Goal: Transaction & Acquisition: Purchase product/service

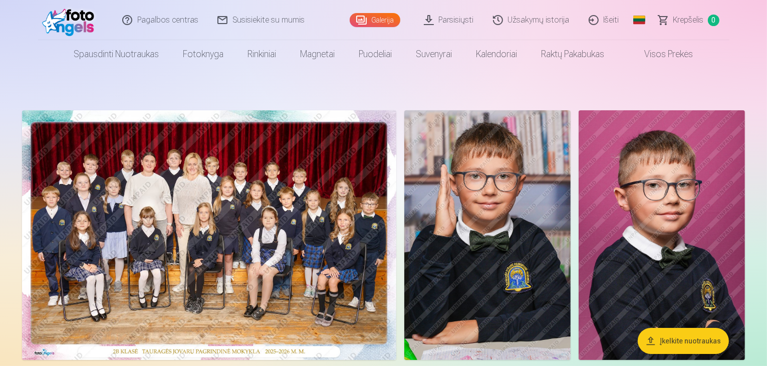
click at [297, 240] on img at bounding box center [209, 235] width 374 height 250
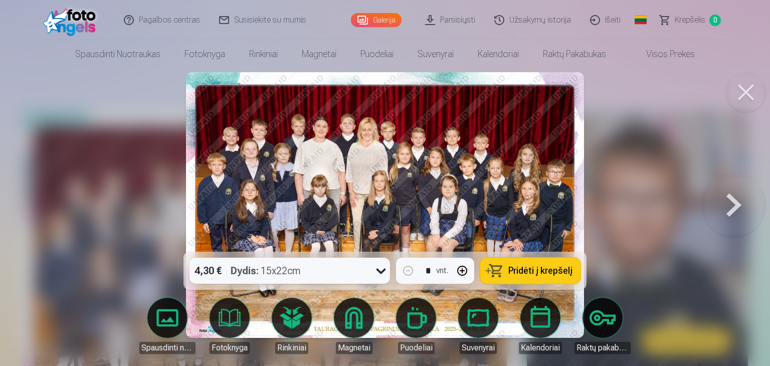
click at [746, 94] on button at bounding box center [746, 92] width 40 height 40
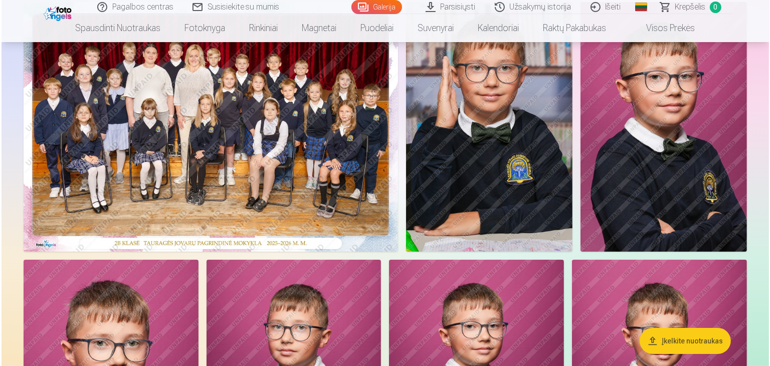
scroll to position [150, 0]
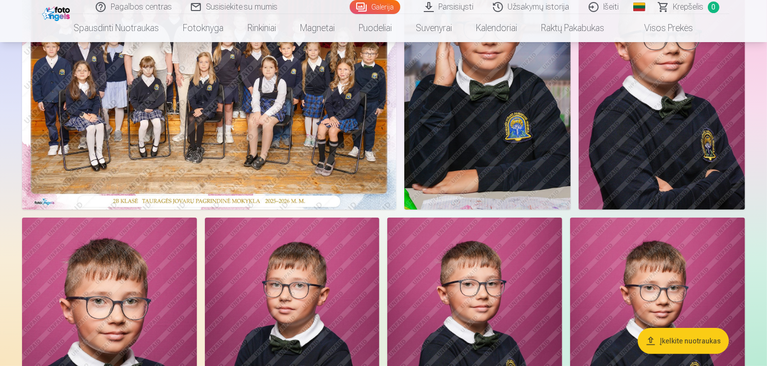
click at [270, 151] on img at bounding box center [209, 85] width 374 height 250
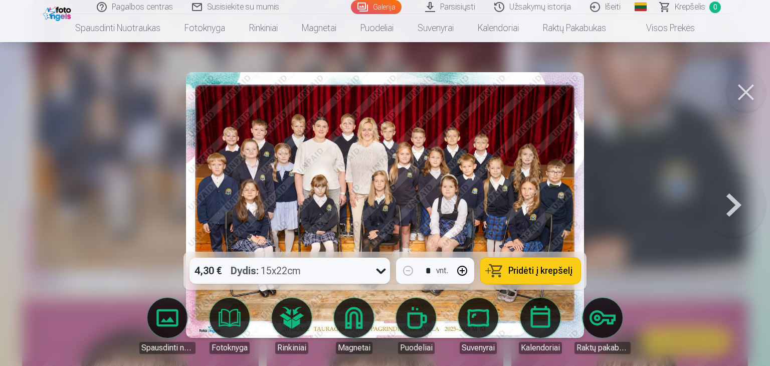
click at [520, 266] on span "Pridėti į krepšelį" at bounding box center [540, 270] width 64 height 9
click at [736, 207] on button at bounding box center [734, 204] width 64 height 73
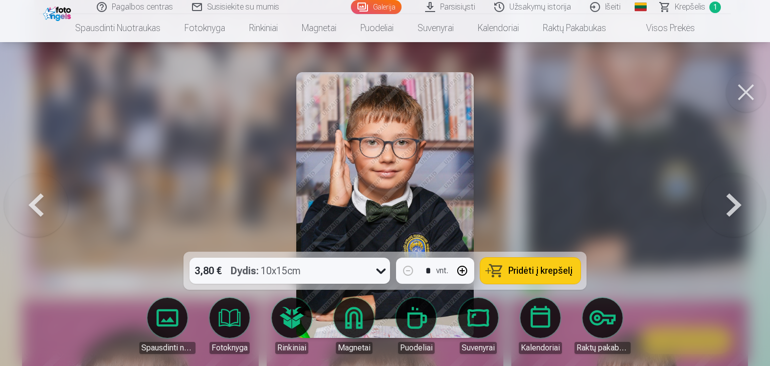
click at [731, 210] on button at bounding box center [734, 204] width 64 height 73
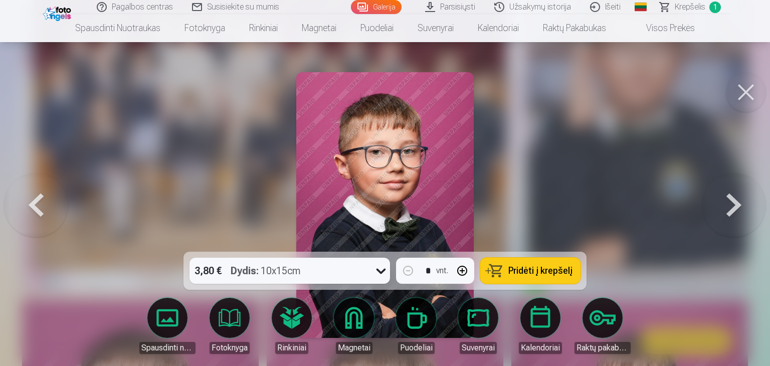
click at [730, 211] on button at bounding box center [734, 204] width 64 height 73
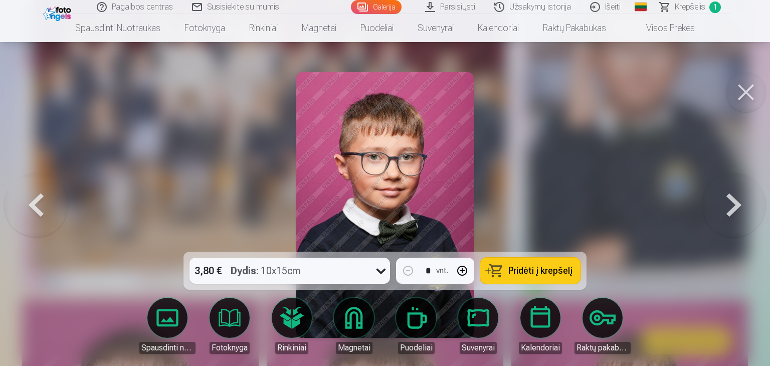
click at [516, 271] on span "Pridėti į krepšelį" at bounding box center [540, 270] width 64 height 9
click at [732, 209] on button at bounding box center [734, 204] width 64 height 73
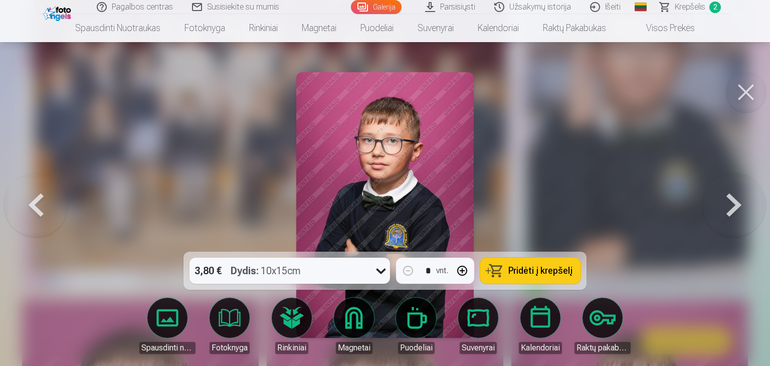
click at [729, 211] on button at bounding box center [734, 204] width 64 height 73
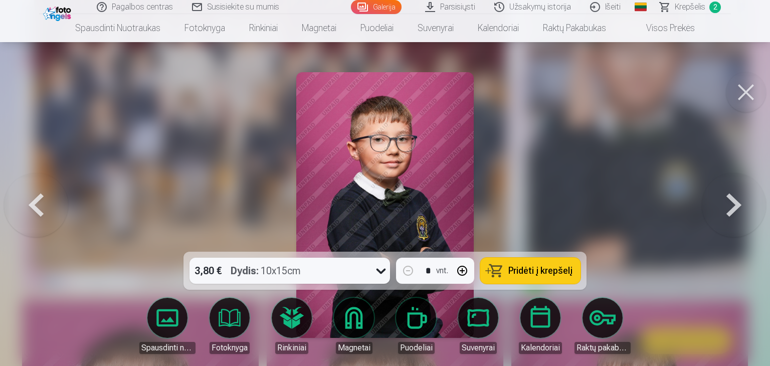
click at [728, 210] on button at bounding box center [734, 204] width 64 height 73
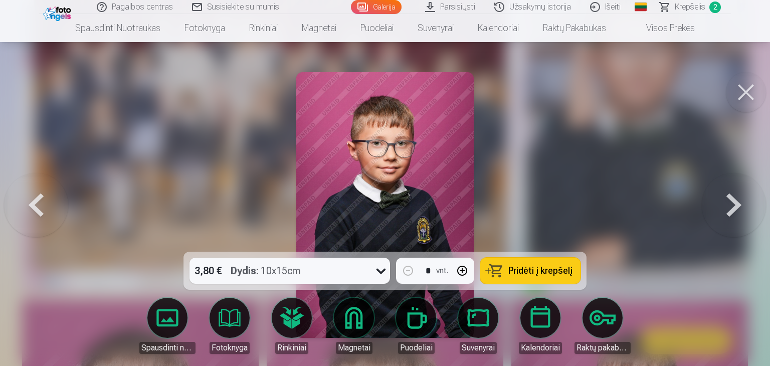
click at [728, 210] on button at bounding box center [734, 204] width 64 height 73
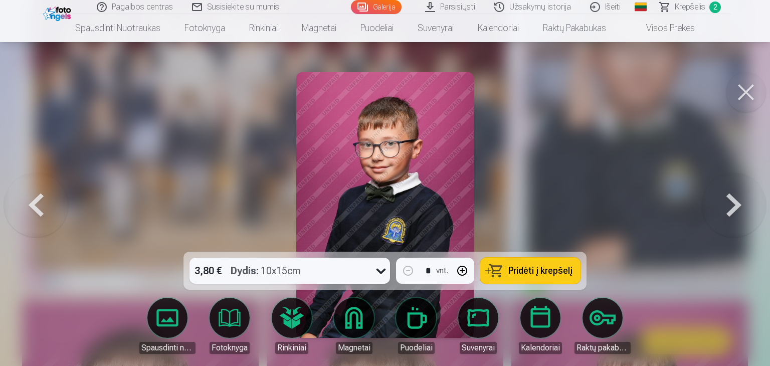
click at [728, 210] on button at bounding box center [734, 204] width 64 height 73
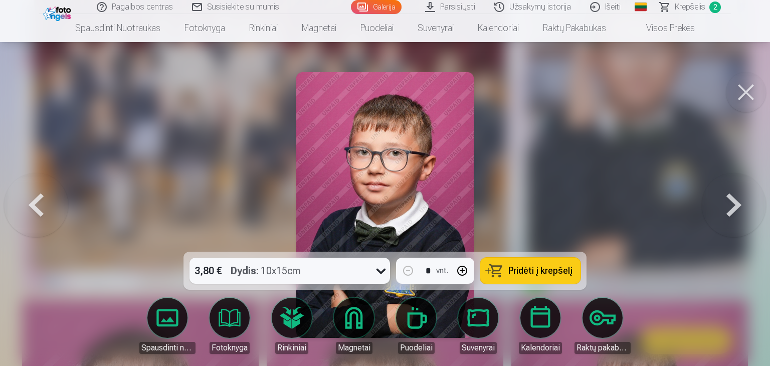
click at [728, 210] on button at bounding box center [734, 204] width 64 height 73
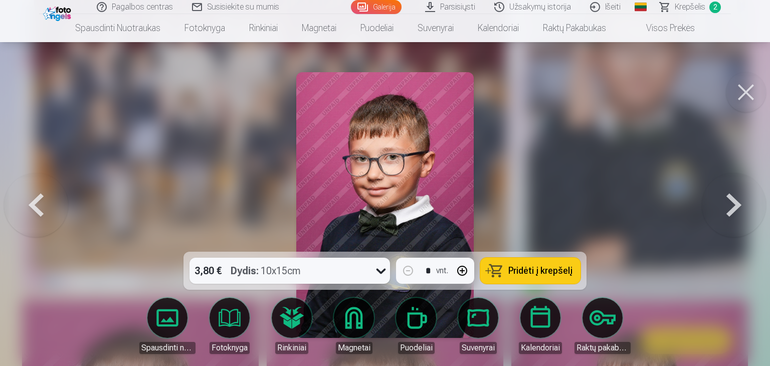
click at [536, 273] on span "Pridėti į krepšelį" at bounding box center [540, 270] width 64 height 9
click at [731, 213] on button at bounding box center [734, 204] width 64 height 73
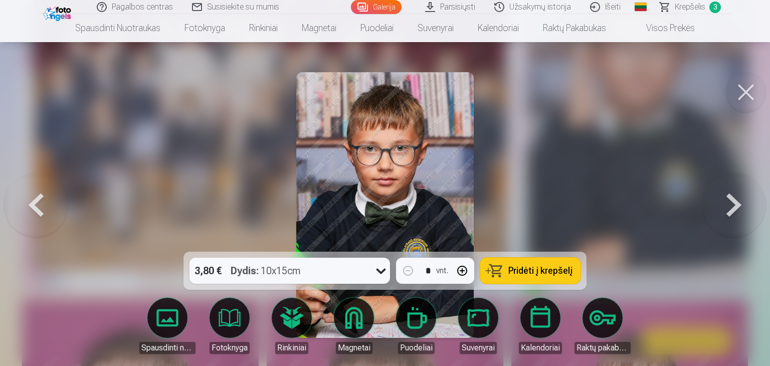
click at [725, 215] on button at bounding box center [734, 204] width 64 height 73
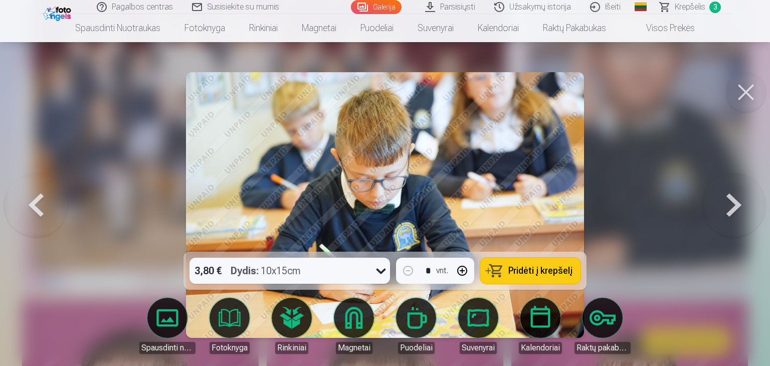
click at [728, 214] on button at bounding box center [734, 204] width 64 height 73
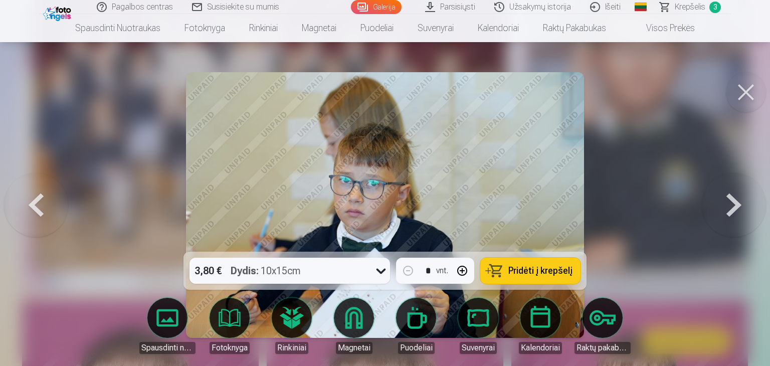
click at [36, 207] on button at bounding box center [36, 204] width 64 height 73
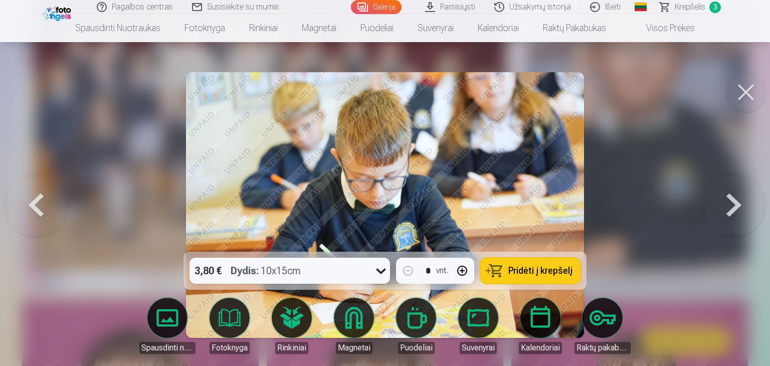
click at [550, 266] on span "Pridėti į krepšelį" at bounding box center [540, 270] width 64 height 9
click at [735, 204] on button at bounding box center [734, 204] width 64 height 73
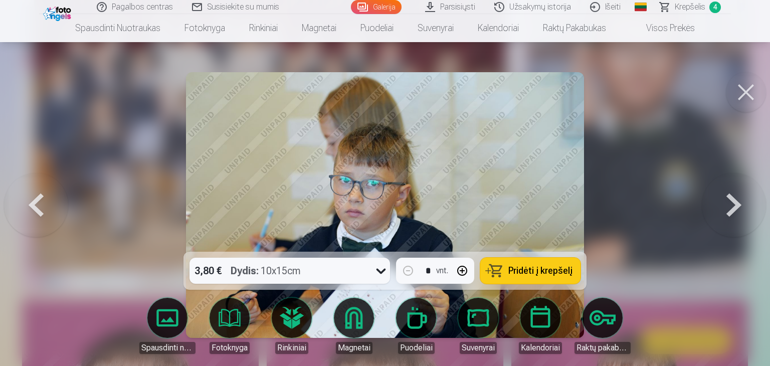
click at [735, 204] on button at bounding box center [734, 204] width 64 height 73
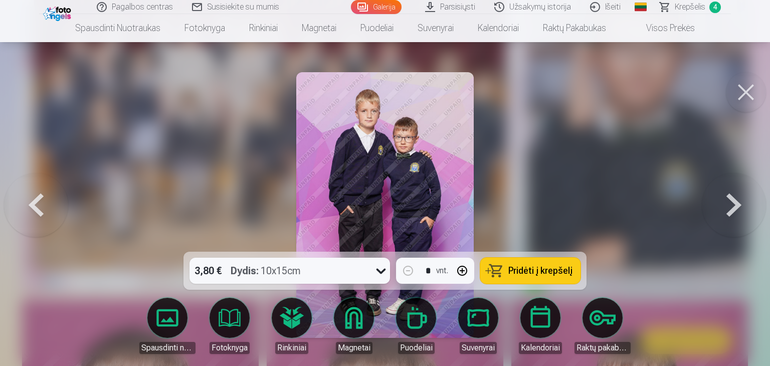
click at [536, 266] on span "Pridėti į krepšelį" at bounding box center [540, 270] width 64 height 9
click at [729, 210] on button at bounding box center [734, 204] width 64 height 73
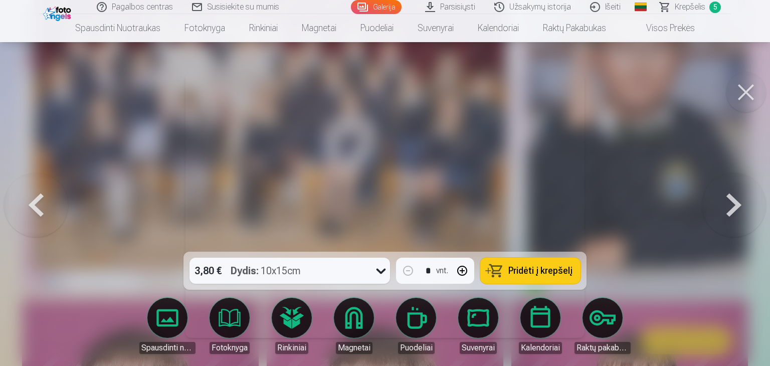
click at [728, 209] on button at bounding box center [734, 204] width 64 height 73
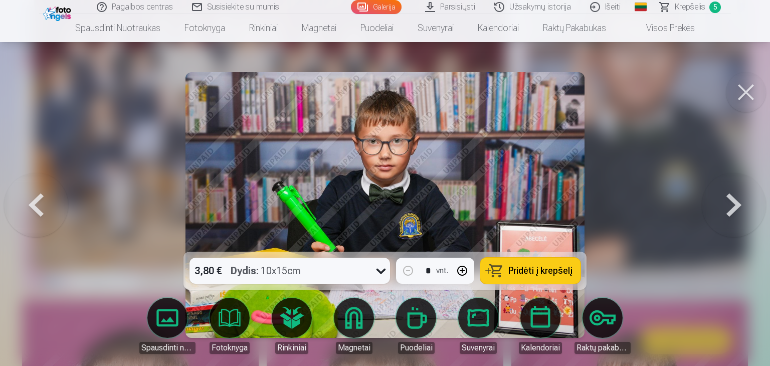
click at [40, 201] on button at bounding box center [36, 204] width 64 height 73
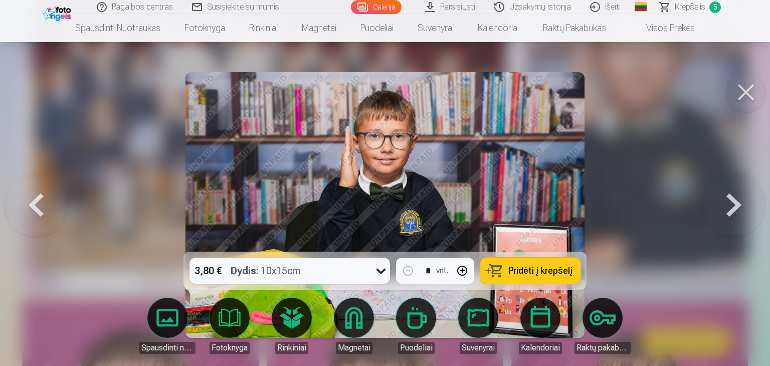
click at [736, 205] on button at bounding box center [734, 204] width 64 height 73
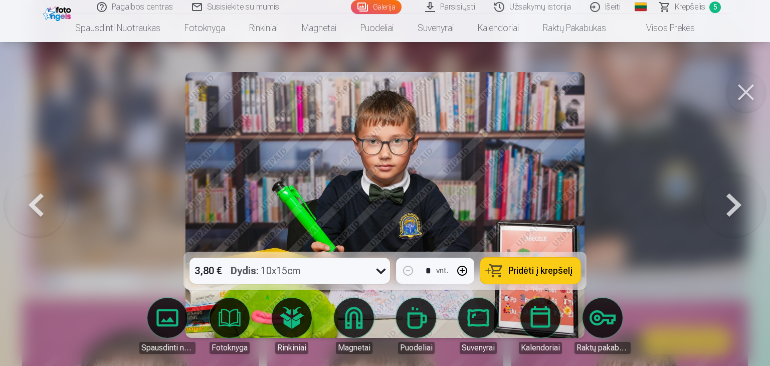
click at [735, 205] on button at bounding box center [734, 204] width 64 height 73
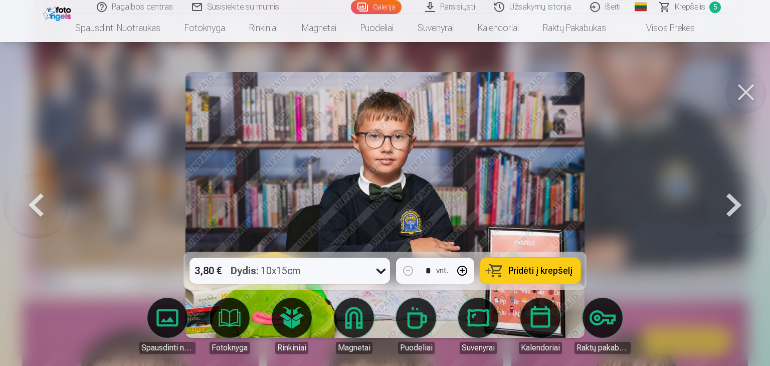
click at [731, 204] on button at bounding box center [734, 204] width 64 height 73
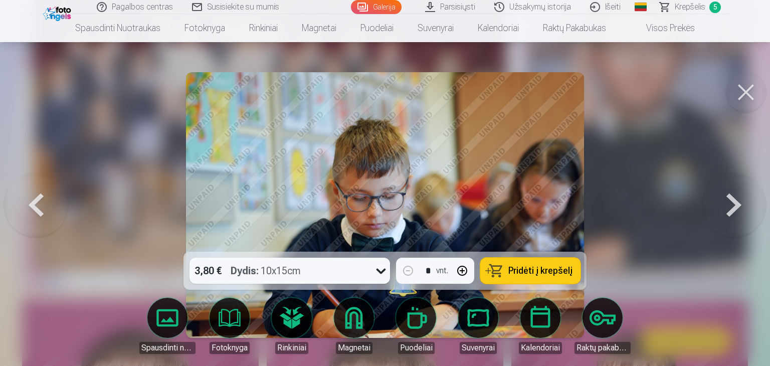
click at [731, 204] on button at bounding box center [734, 204] width 64 height 73
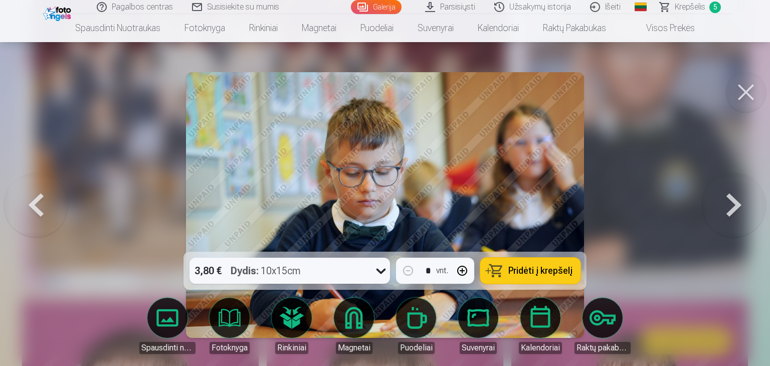
click at [736, 207] on button at bounding box center [734, 204] width 64 height 73
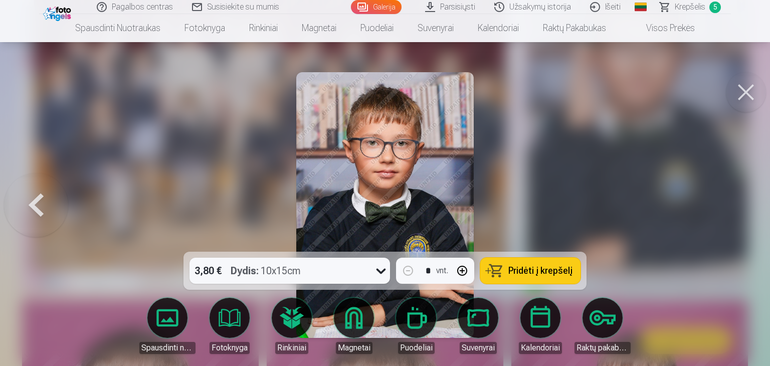
click at [36, 206] on button at bounding box center [36, 204] width 64 height 73
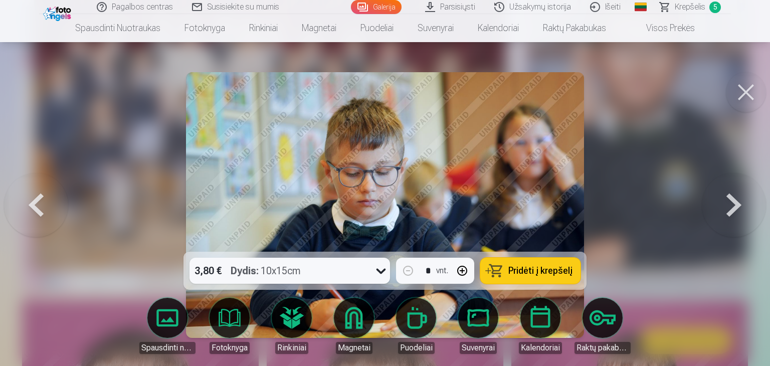
click at [36, 206] on button at bounding box center [36, 204] width 64 height 73
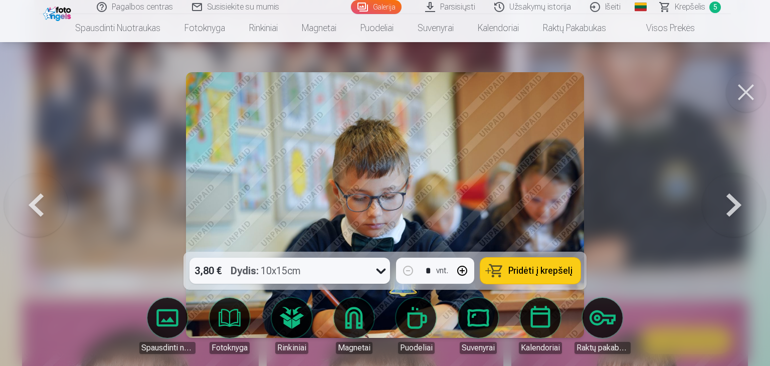
click at [36, 206] on button at bounding box center [36, 204] width 64 height 73
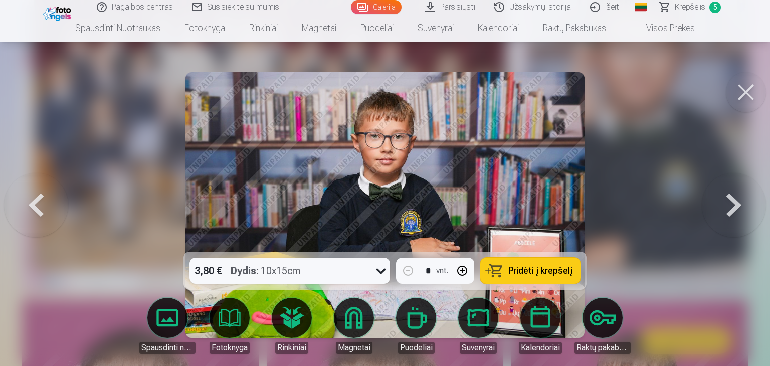
click at [532, 271] on span "Pridėti į krepšelį" at bounding box center [540, 270] width 64 height 9
click at [691, 7] on span "Krepšelis" at bounding box center [690, 7] width 31 height 12
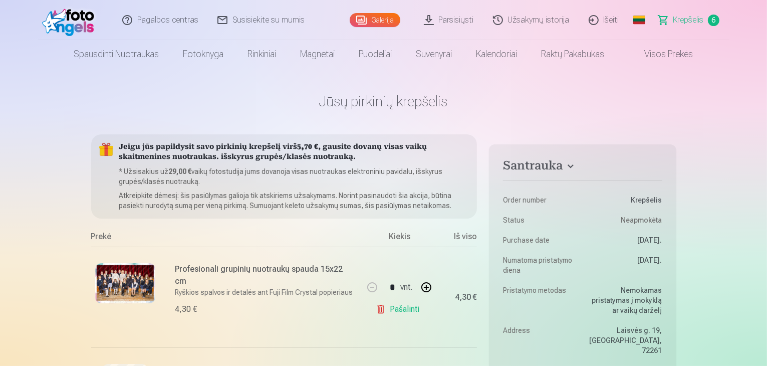
click at [377, 25] on link "Galerija" at bounding box center [375, 20] width 51 height 14
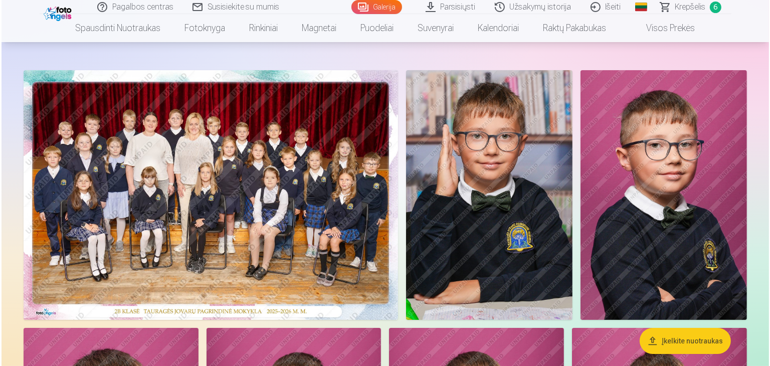
scroll to position [100, 0]
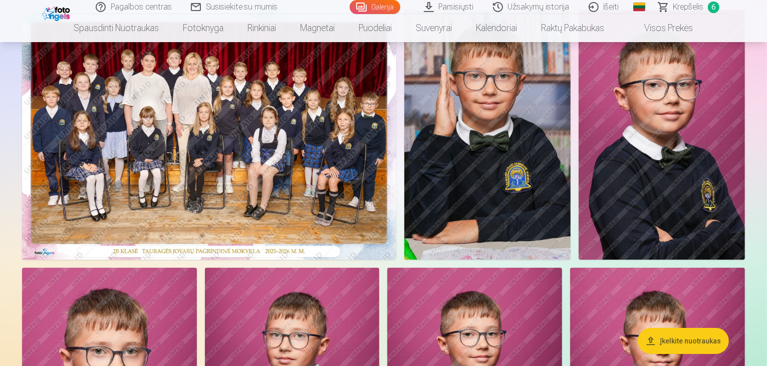
click at [571, 235] on img at bounding box center [487, 135] width 166 height 250
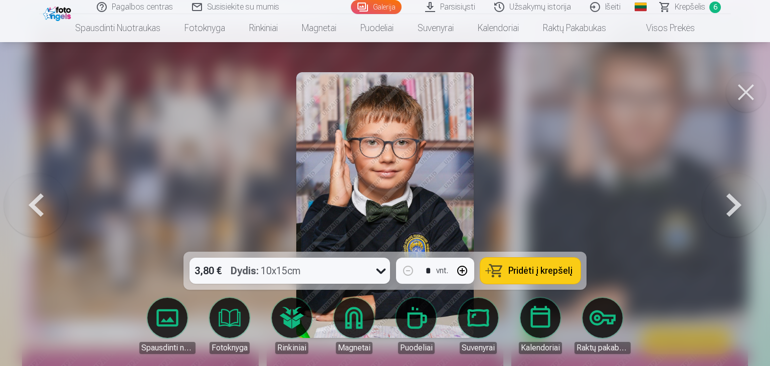
click at [535, 274] on span "Pridėti į krepšelį" at bounding box center [540, 270] width 64 height 9
click at [731, 206] on button at bounding box center [734, 204] width 64 height 73
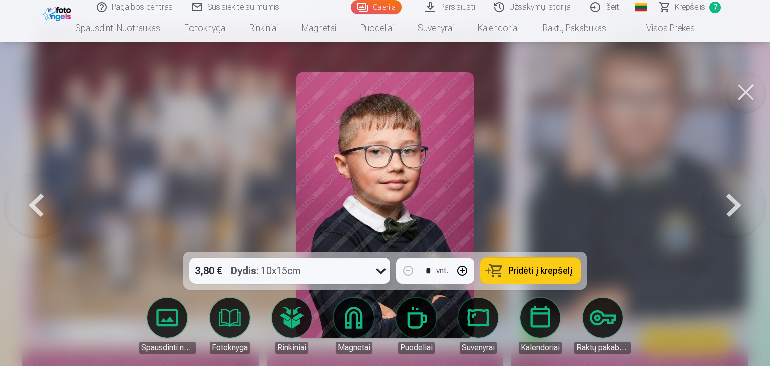
click at [731, 206] on button at bounding box center [734, 204] width 64 height 73
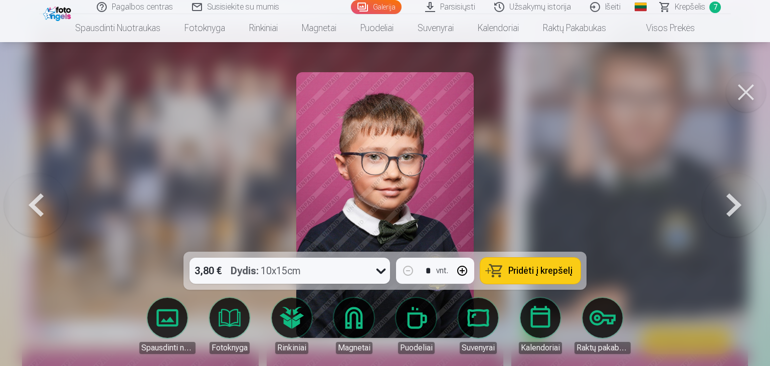
click at [731, 206] on button at bounding box center [734, 204] width 64 height 73
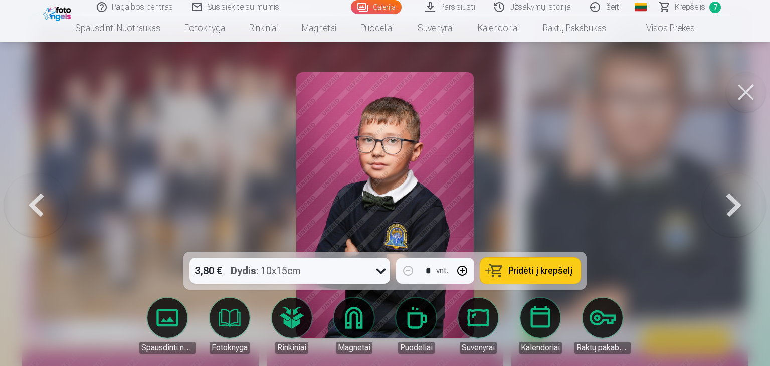
click at [731, 206] on button at bounding box center [734, 204] width 64 height 73
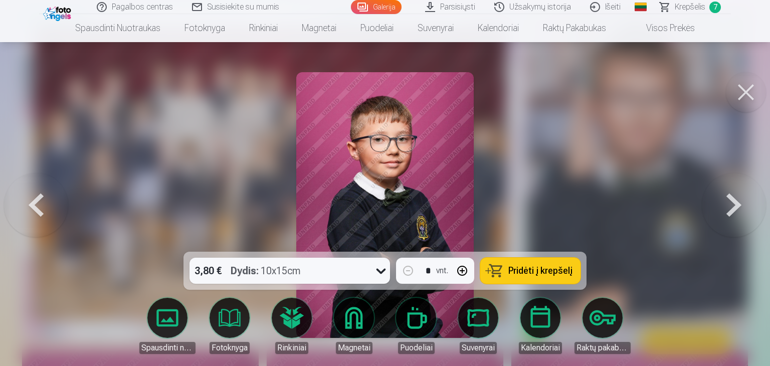
click at [731, 206] on button at bounding box center [734, 204] width 64 height 73
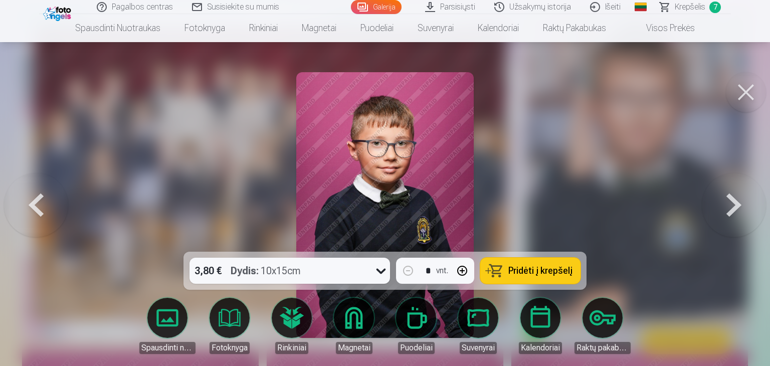
click at [731, 206] on button at bounding box center [734, 204] width 64 height 73
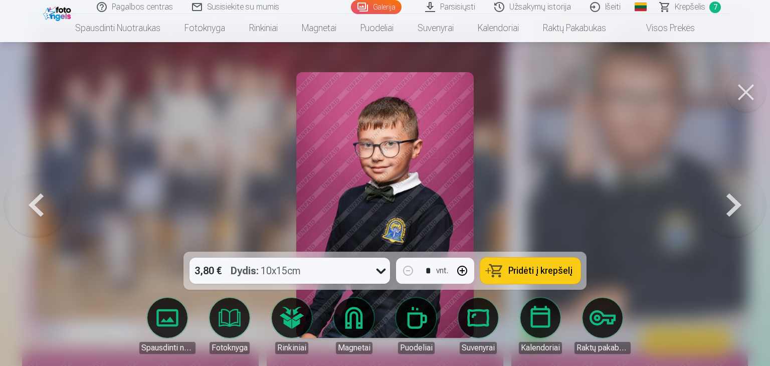
click at [731, 206] on button at bounding box center [734, 204] width 64 height 73
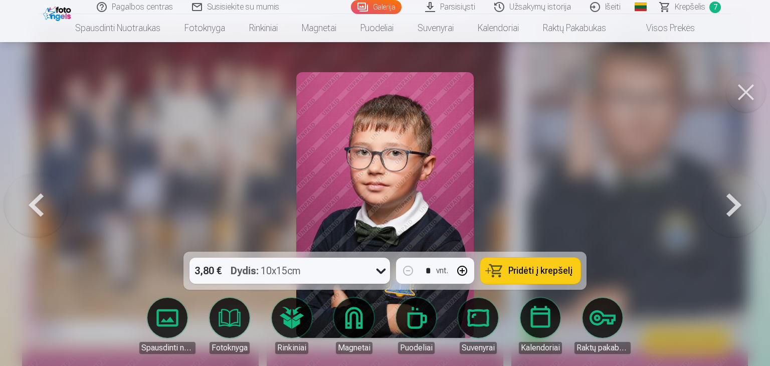
click at [731, 206] on button at bounding box center [734, 204] width 64 height 73
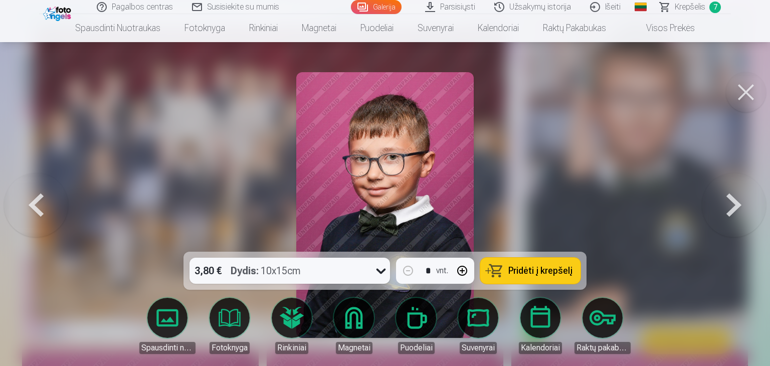
click at [731, 206] on button at bounding box center [734, 204] width 64 height 73
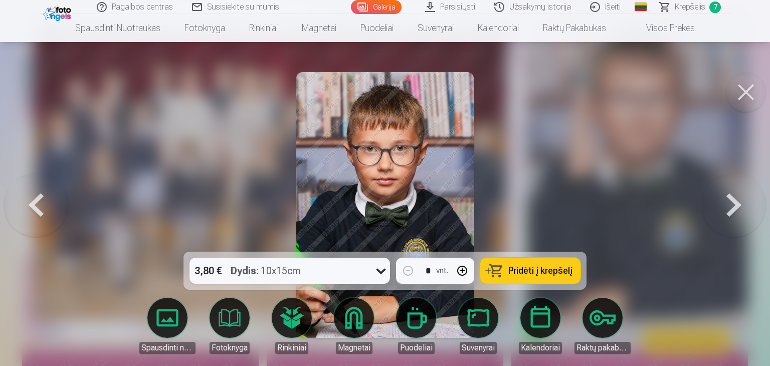
click at [731, 206] on button at bounding box center [734, 204] width 64 height 73
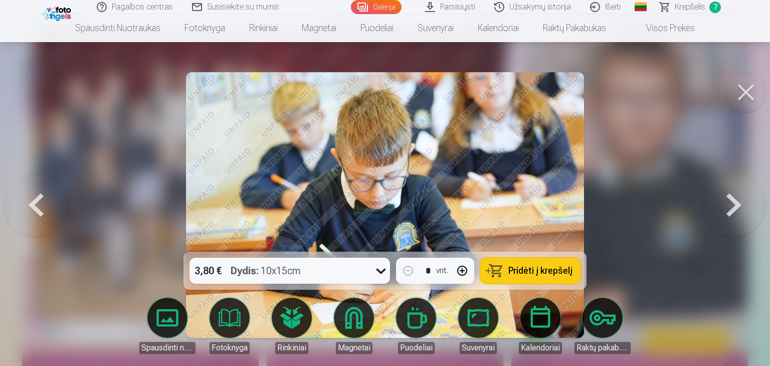
click at [731, 206] on button at bounding box center [734, 204] width 64 height 73
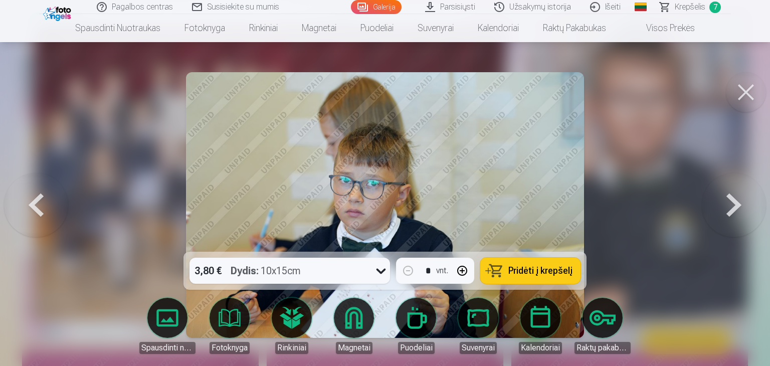
click at [731, 206] on button at bounding box center [734, 204] width 64 height 73
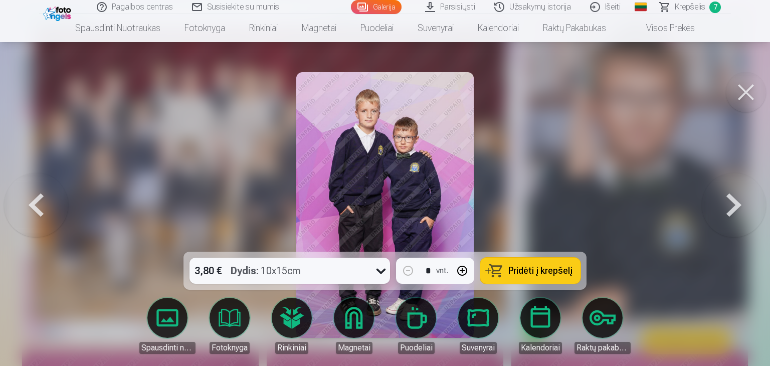
click at [731, 206] on button at bounding box center [734, 204] width 64 height 73
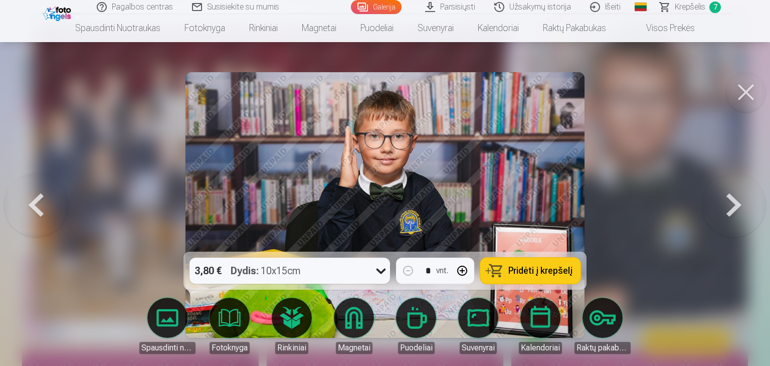
click at [731, 206] on button at bounding box center [734, 204] width 64 height 73
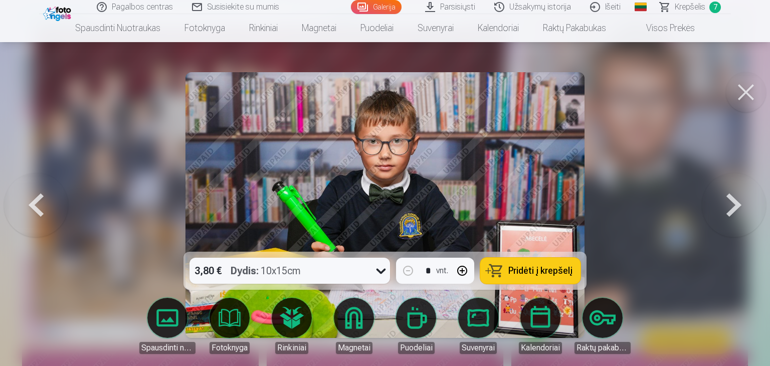
click at [732, 206] on button at bounding box center [734, 204] width 64 height 73
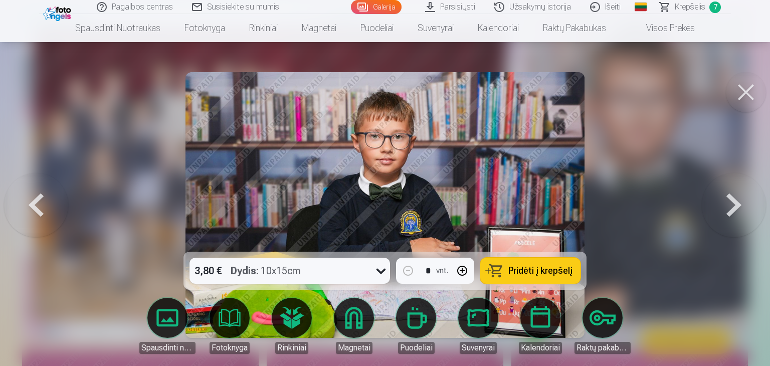
click at [732, 206] on button at bounding box center [734, 204] width 64 height 73
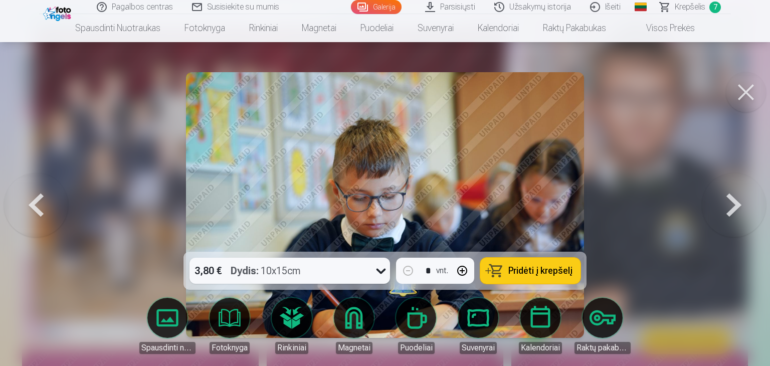
click at [732, 206] on button at bounding box center [734, 204] width 64 height 73
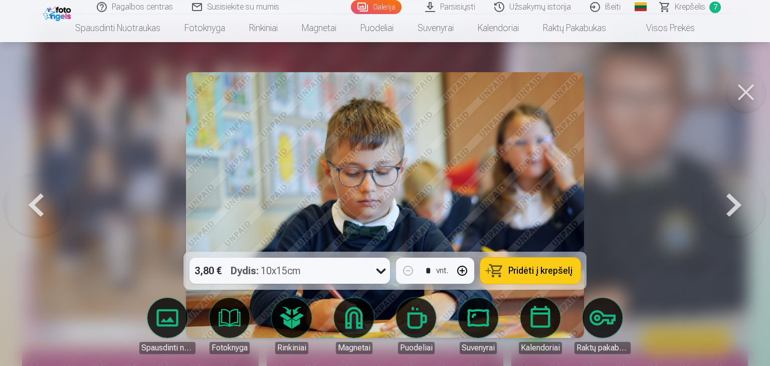
click at [551, 267] on span "Pridėti į krepšelį" at bounding box center [540, 270] width 64 height 9
click at [684, 11] on span "Krepšelis" at bounding box center [690, 7] width 31 height 12
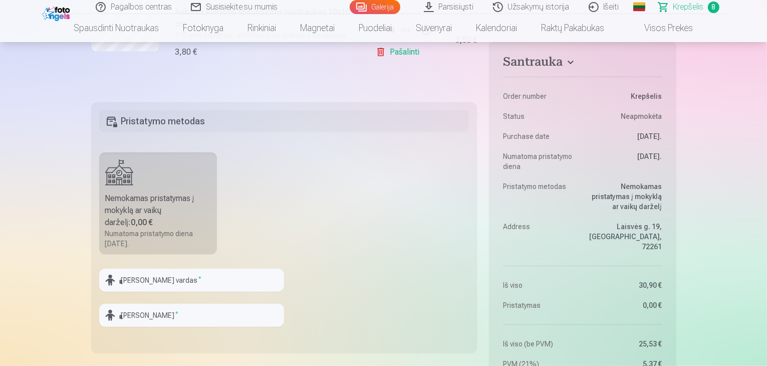
scroll to position [1002, 0]
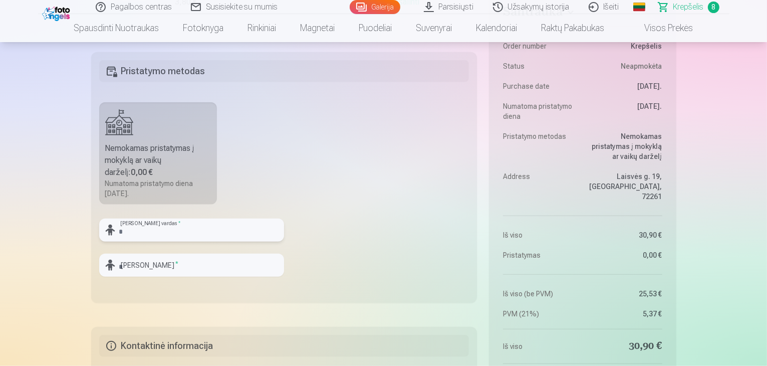
click at [123, 230] on input "text" at bounding box center [191, 230] width 185 height 23
type input "*****"
click at [122, 265] on input "text" at bounding box center [191, 265] width 185 height 23
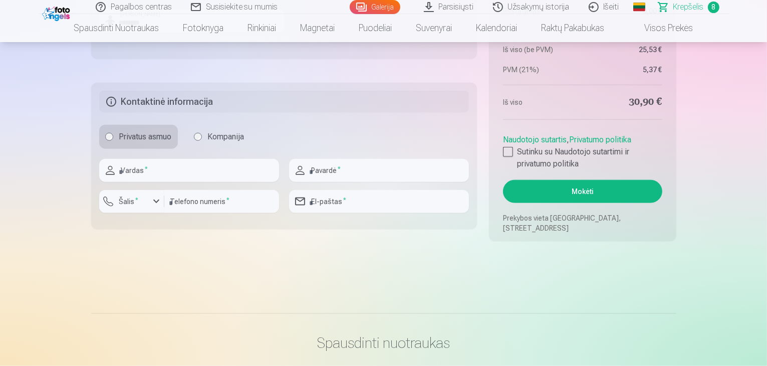
scroll to position [1253, 0]
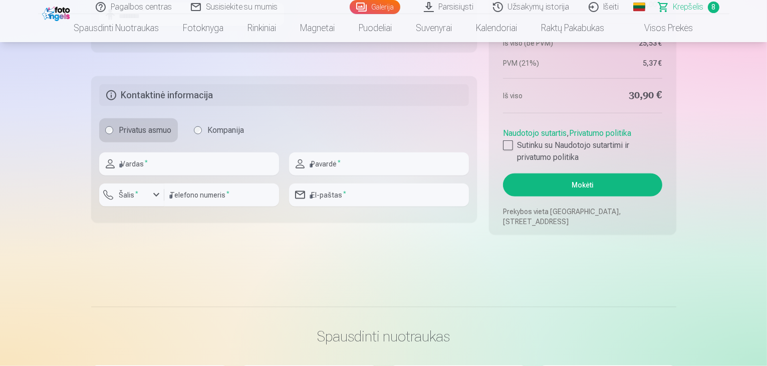
type input "********"
click at [133, 168] on input "text" at bounding box center [189, 163] width 180 height 23
type input "*****"
type input "**********"
click at [142, 199] on div "button" at bounding box center [134, 196] width 30 height 10
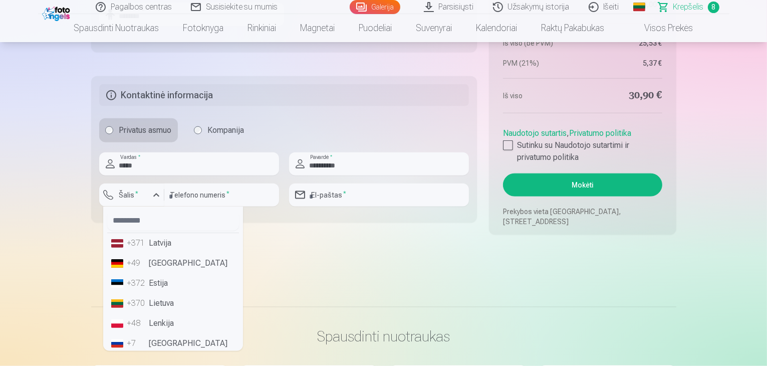
click at [156, 297] on li "+370 Lietuva" at bounding box center [173, 303] width 132 height 20
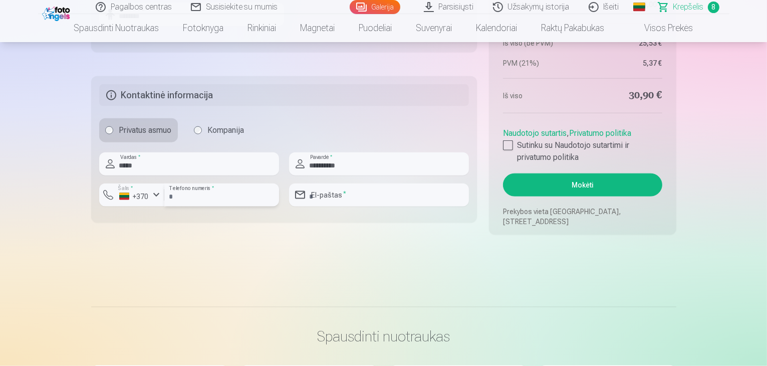
click at [186, 193] on input "number" at bounding box center [221, 194] width 115 height 23
type input "********"
drag, startPoint x: 318, startPoint y: 194, endPoint x: 324, endPoint y: 194, distance: 6.0
click at [318, 194] on input "email" at bounding box center [379, 194] width 180 height 23
type input "**********"
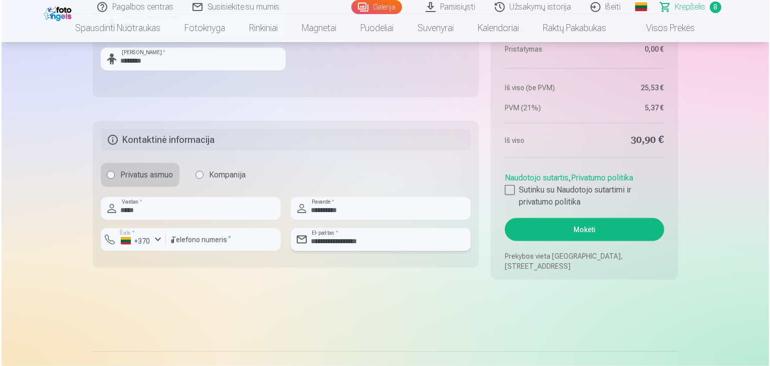
scroll to position [1203, 0]
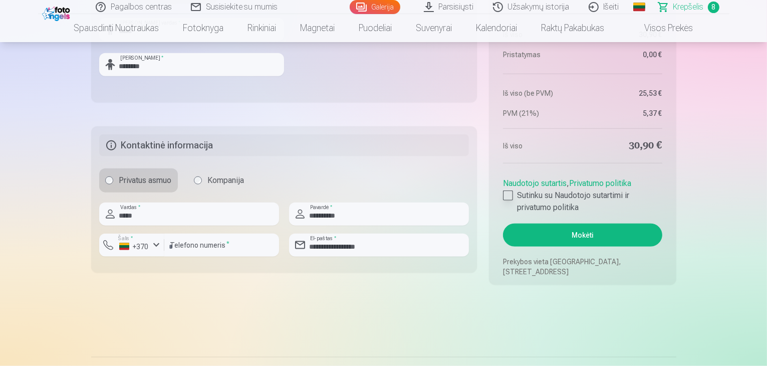
click at [509, 197] on div at bounding box center [508, 195] width 10 height 10
click at [556, 239] on button "Mokėti" at bounding box center [582, 235] width 159 height 23
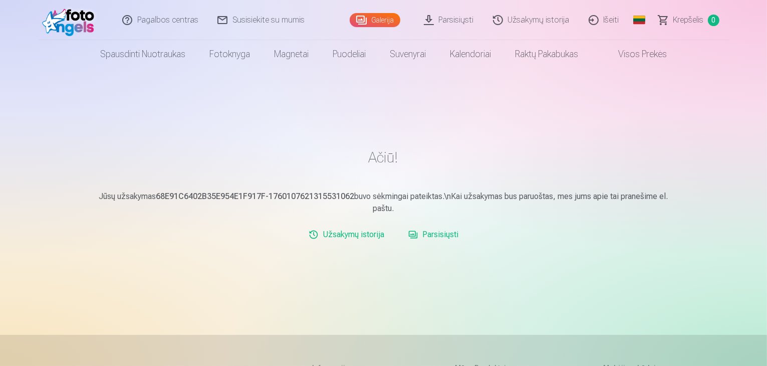
click at [434, 237] on link "Parsisiųsti" at bounding box center [433, 235] width 58 height 20
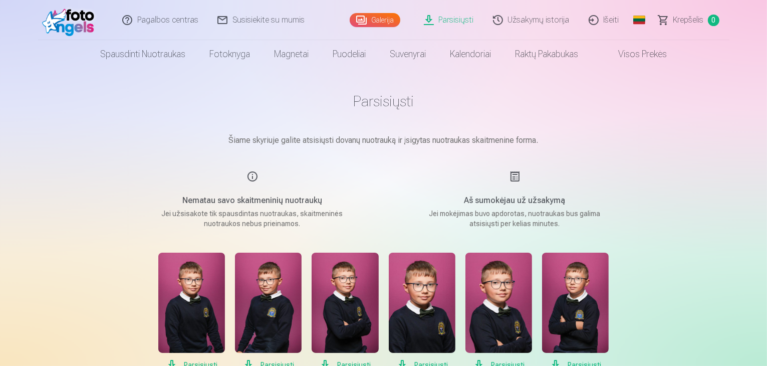
click at [382, 103] on h1 "Parsisiųsti" at bounding box center [383, 101] width 501 height 18
click at [452, 21] on link "Parsisiųsti" at bounding box center [449, 20] width 69 height 40
click at [430, 23] on link "Parsisiųsti" at bounding box center [449, 20] width 69 height 40
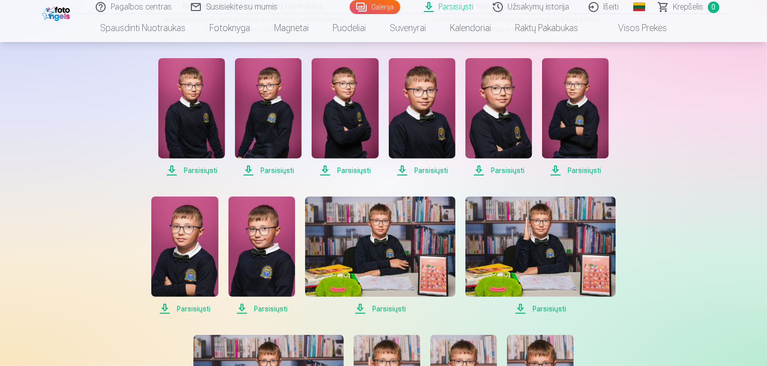
scroll to position [200, 0]
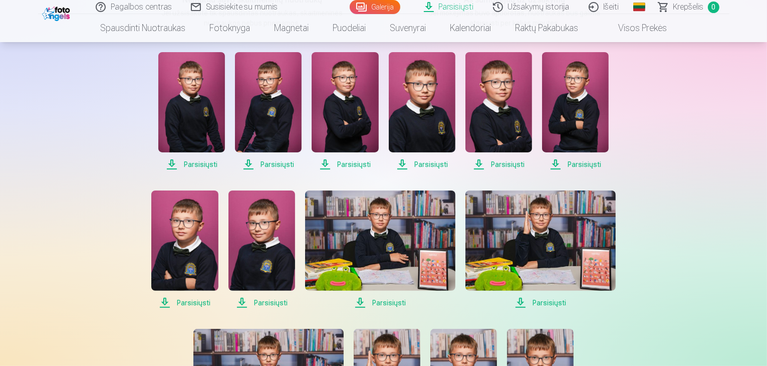
click at [206, 163] on span "Parsisiųsti" at bounding box center [191, 164] width 67 height 12
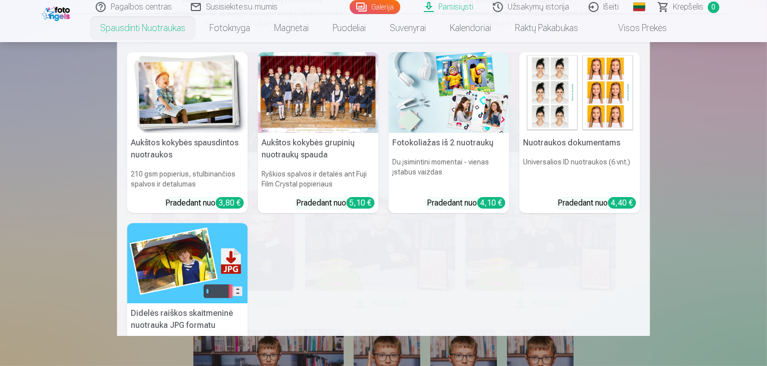
click at [685, 197] on nav "Aukštos kokybės spausdintos nuotraukos 210 gsm popierius, stulbinančios spalvos…" at bounding box center [383, 189] width 767 height 294
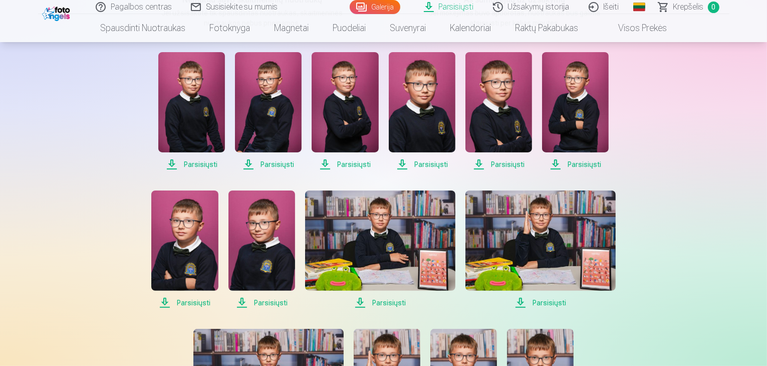
click at [275, 164] on span "Parsisiųsti" at bounding box center [268, 164] width 67 height 12
click at [327, 164] on span "Parsisiųsti" at bounding box center [345, 164] width 67 height 12
click at [403, 161] on span "Parsisiųsti" at bounding box center [422, 164] width 67 height 12
click at [480, 161] on span "Parsisiųsti" at bounding box center [499, 164] width 67 height 12
click at [553, 161] on span "Parsisiųsti" at bounding box center [575, 164] width 67 height 12
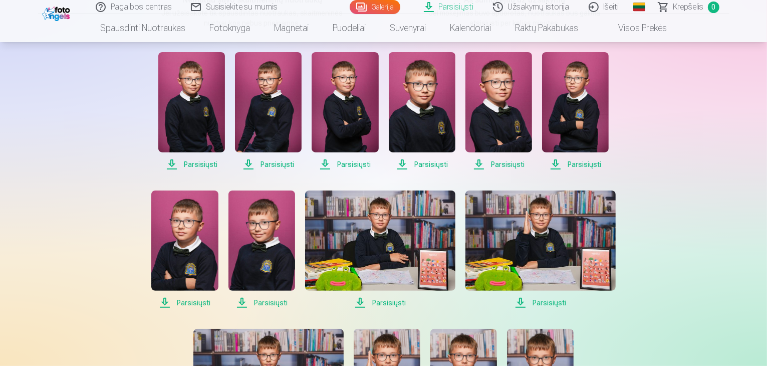
click at [180, 250] on img at bounding box center [184, 240] width 67 height 100
click at [261, 253] on img at bounding box center [262, 240] width 67 height 100
click at [361, 236] on img at bounding box center [380, 240] width 150 height 100
click at [548, 223] on img at bounding box center [541, 240] width 150 height 100
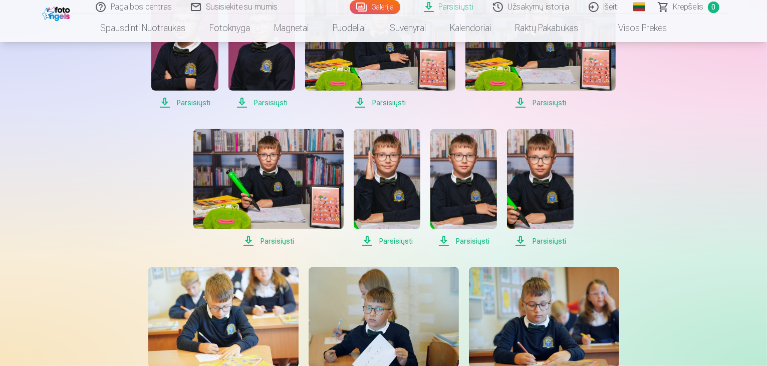
scroll to position [401, 0]
click at [289, 155] on img at bounding box center [268, 178] width 150 height 100
click at [390, 175] on img at bounding box center [387, 178] width 67 height 100
click at [457, 183] on img at bounding box center [463, 178] width 67 height 100
click at [549, 170] on img at bounding box center [540, 178] width 67 height 100
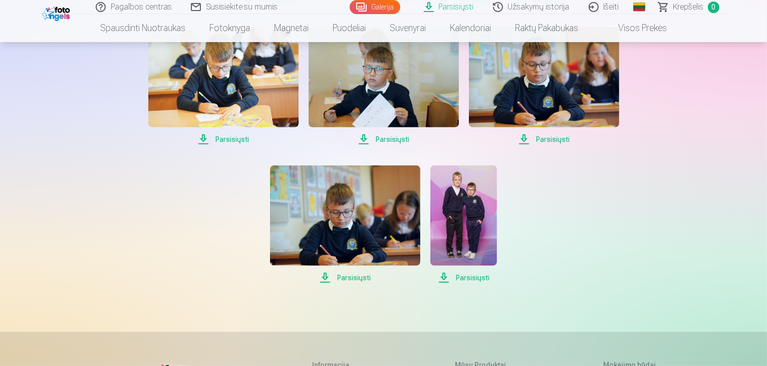
scroll to position [551, 0]
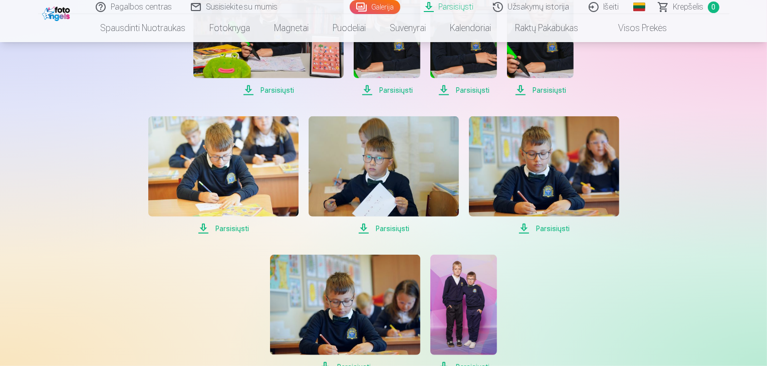
click at [220, 199] on img at bounding box center [223, 166] width 150 height 100
click at [395, 178] on img at bounding box center [384, 166] width 150 height 100
click at [513, 167] on img at bounding box center [544, 166] width 150 height 100
click at [314, 310] on img at bounding box center [345, 305] width 150 height 100
click at [470, 283] on img at bounding box center [463, 305] width 67 height 100
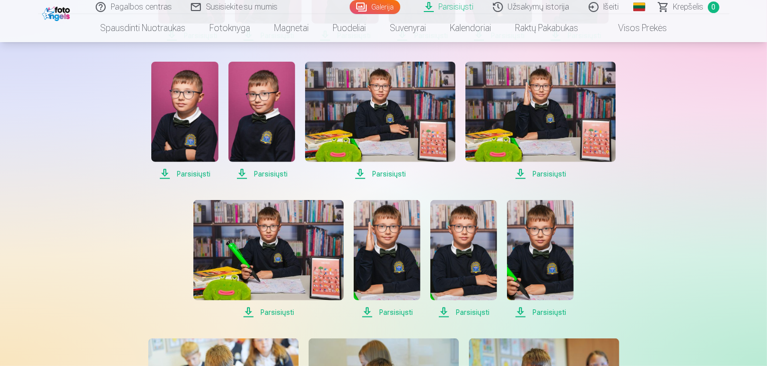
scroll to position [301, 0]
